Goal: Find specific page/section: Find specific page/section

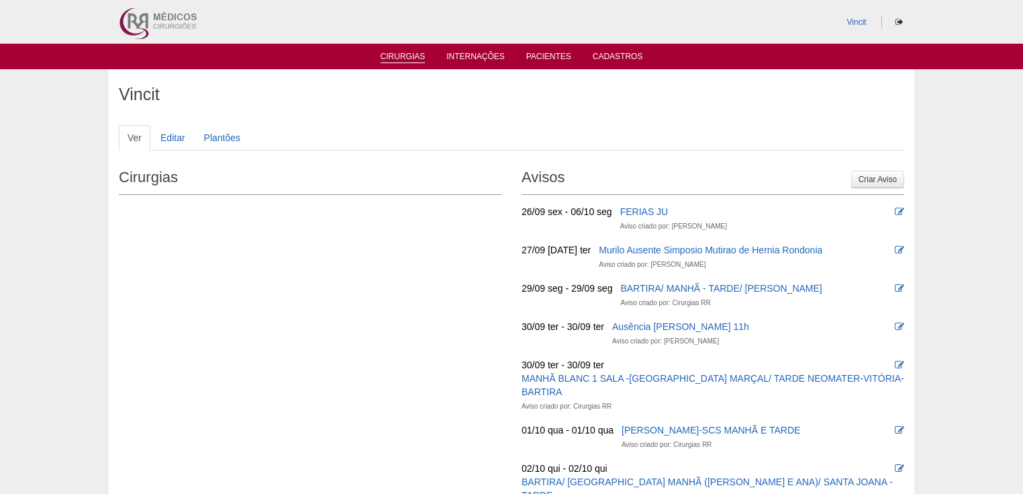
click at [412, 54] on link "Cirurgias" at bounding box center [403, 57] width 45 height 11
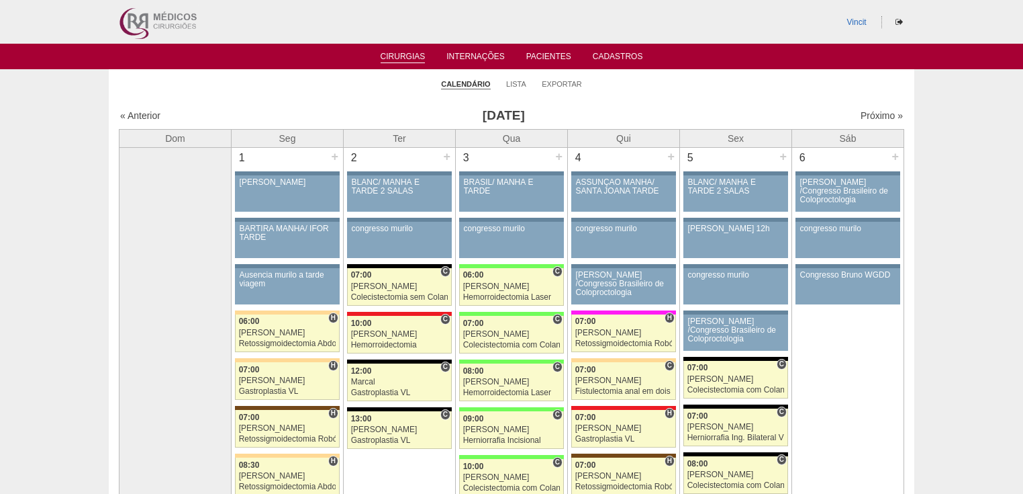
click at [865, 108] on div "« Anterior [DATE] Próximo »" at bounding box center [512, 117] width 786 height 21
click at [863, 115] on link "Próximo »" at bounding box center [882, 115] width 42 height 11
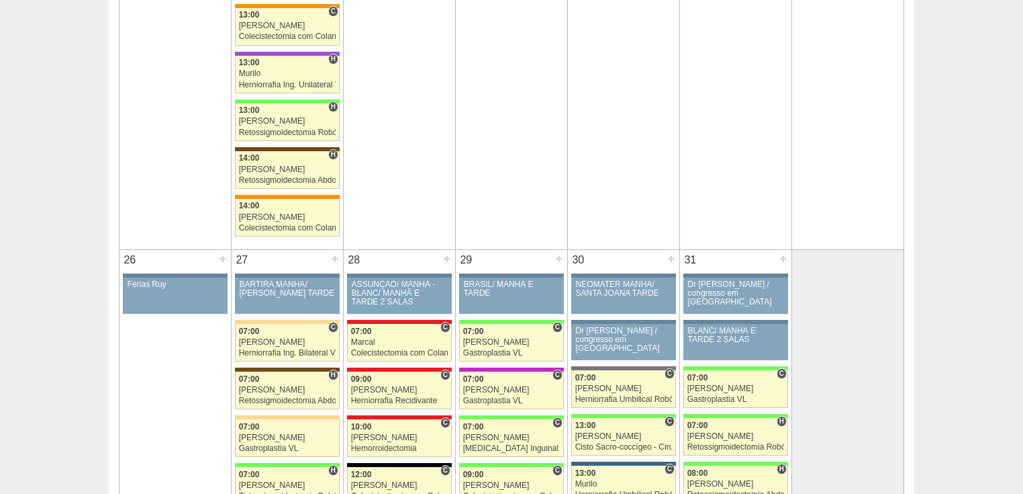
scroll to position [2471, 0]
